Goal: Task Accomplishment & Management: Manage account settings

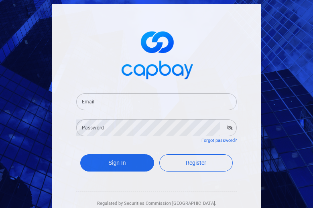
click at [136, 102] on input "Email" at bounding box center [156, 102] width 161 height 17
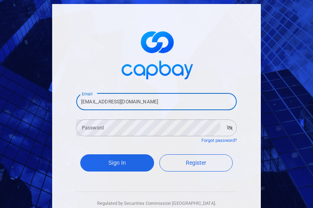
type input "[EMAIL_ADDRESS][DOMAIN_NAME]"
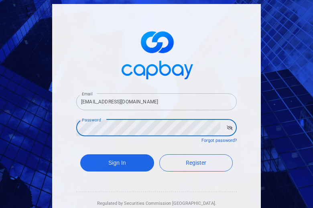
click at [80, 155] on button "Sign In" at bounding box center [117, 163] width 74 height 17
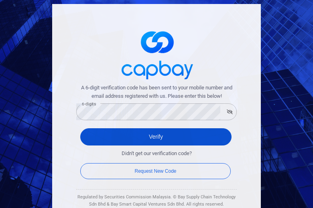
click at [155, 137] on button "Verify" at bounding box center [155, 137] width 151 height 17
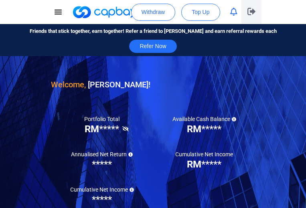
click at [256, 12] on icon "button" at bounding box center [252, 11] width 8 height 7
